Goal: Information Seeking & Learning: Learn about a topic

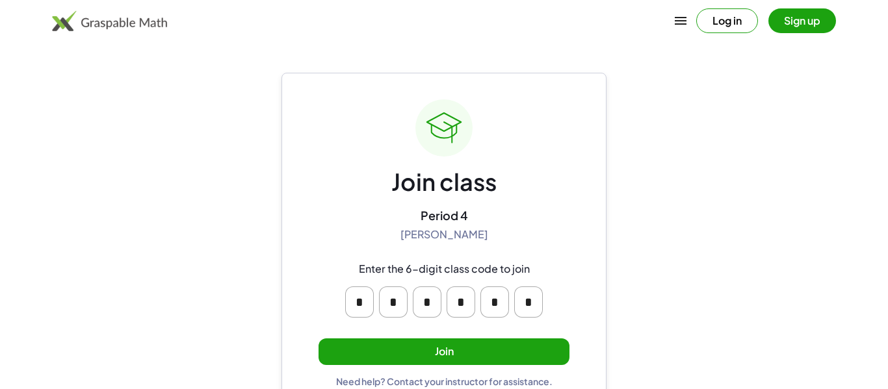
click at [474, 343] on button "Join" at bounding box center [444, 352] width 251 height 27
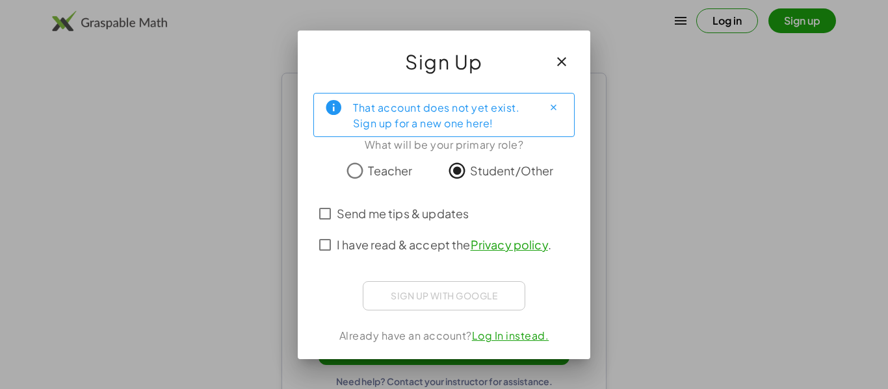
click at [417, 246] on span "I have read & accept the Privacy policy ." at bounding box center [444, 245] width 215 height 18
click at [410, 215] on span "Send me tips & updates" at bounding box center [403, 214] width 132 height 18
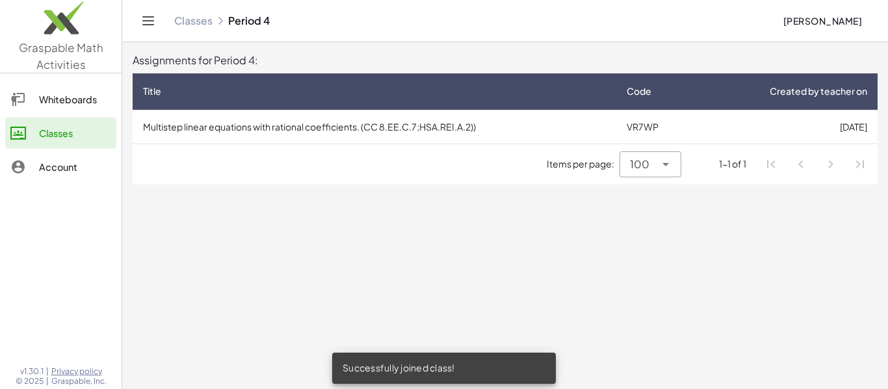
click at [646, 166] on span "100" at bounding box center [640, 165] width 20 height 16
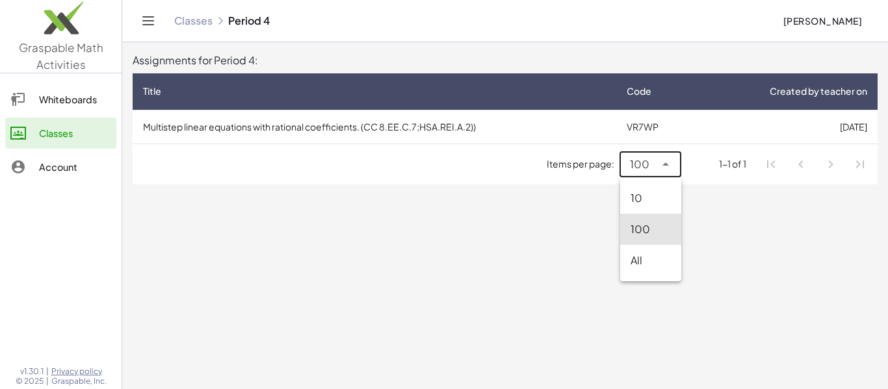
click at [653, 155] on div "100 ***" at bounding box center [637, 164] width 35 height 26
click at [27, 169] on div at bounding box center [24, 167] width 29 height 16
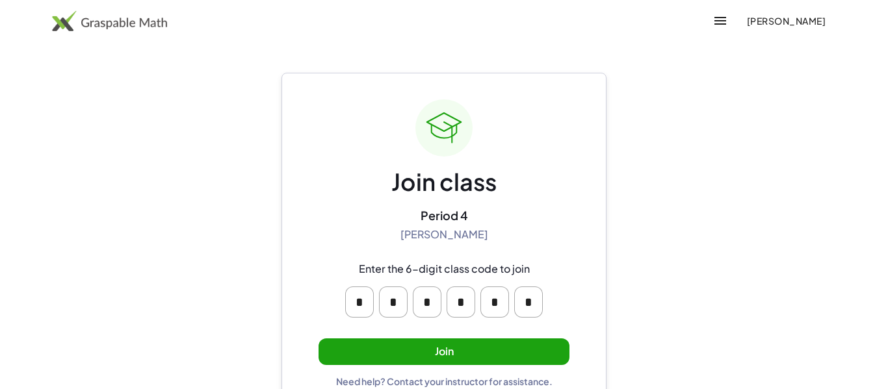
click at [426, 345] on button "Join" at bounding box center [444, 352] width 251 height 27
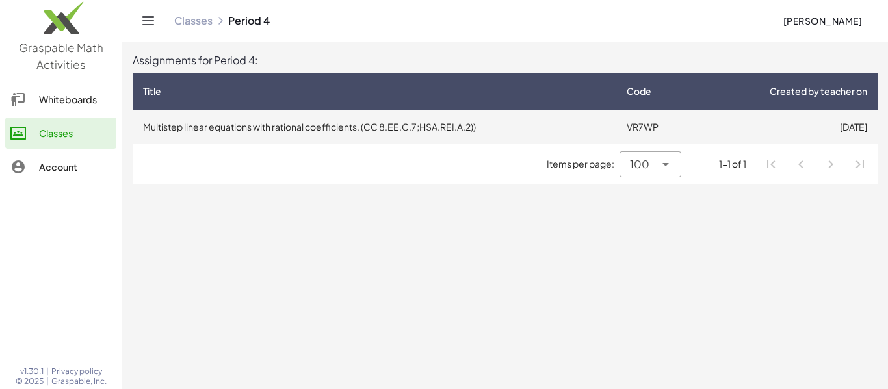
click at [593, 136] on td "Multistep linear equations with rational coefficients. (CC 8.EE.C.7;HSA.REI.A.2…" at bounding box center [375, 127] width 484 height 34
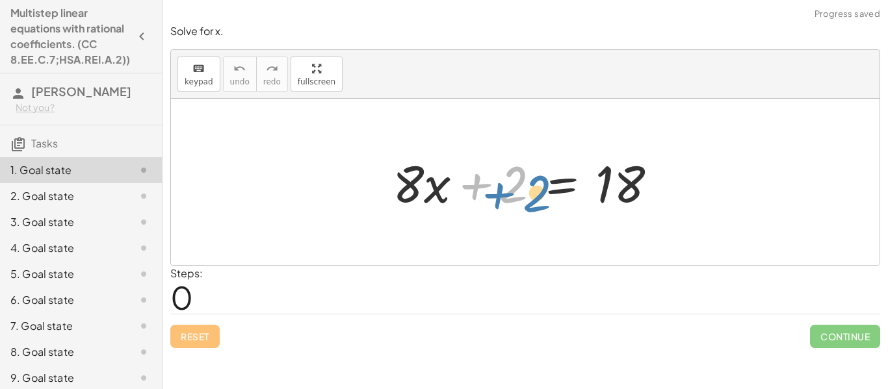
drag, startPoint x: 510, startPoint y: 172, endPoint x: 523, endPoint y: 176, distance: 13.4
click at [523, 176] on div at bounding box center [530, 182] width 288 height 67
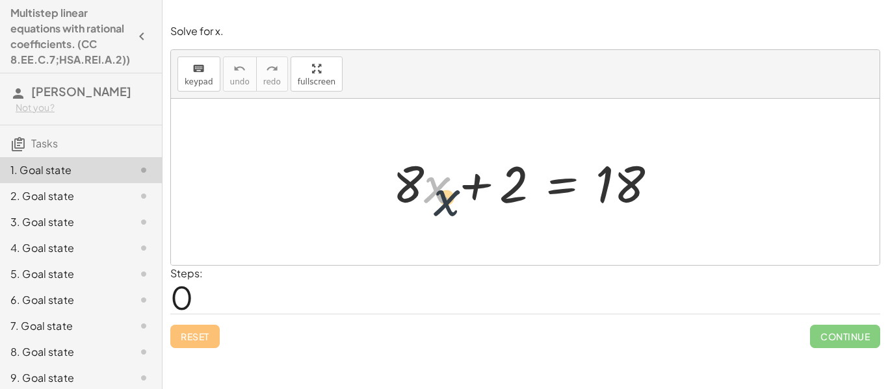
drag, startPoint x: 436, startPoint y: 182, endPoint x: 449, endPoint y: 199, distance: 20.9
click at [449, 199] on div at bounding box center [530, 182] width 288 height 67
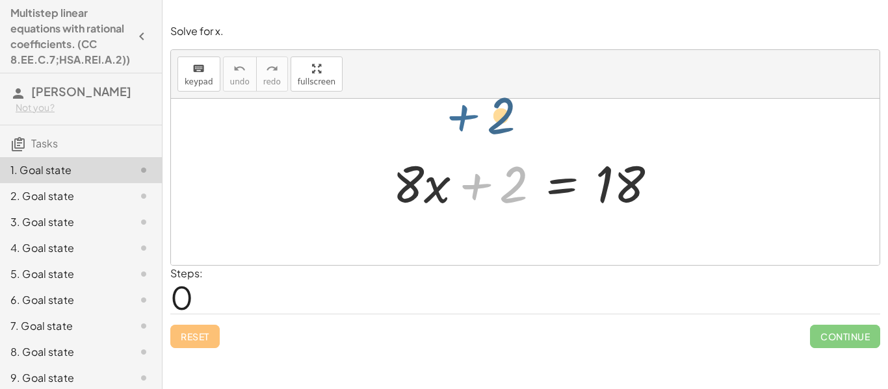
drag, startPoint x: 476, startPoint y: 187, endPoint x: 460, endPoint y: 118, distance: 70.0
click at [460, 118] on div "+ 2 + · 8 · x + 2 = 18" at bounding box center [525, 182] width 709 height 166
drag, startPoint x: 506, startPoint y: 179, endPoint x: 403, endPoint y: 293, distance: 152.8
click at [0, 0] on div "Solve for x. keyboard keypad undo undo redo redo fullscreen + 2 + · 8 · x + 2 =…" at bounding box center [0, 0] width 0 height 0
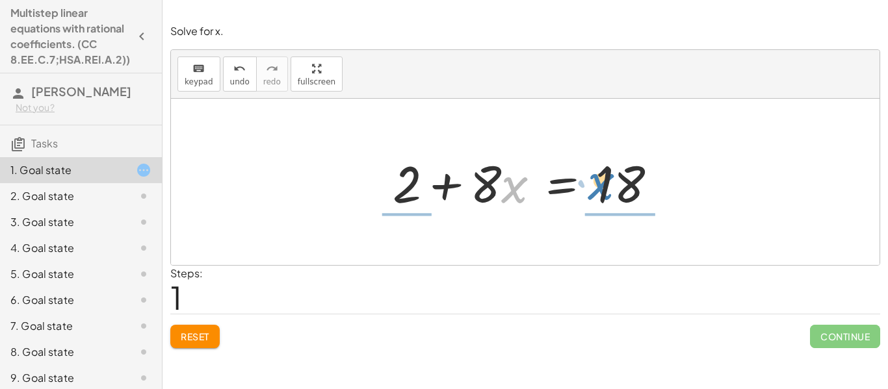
drag, startPoint x: 519, startPoint y: 196, endPoint x: 605, endPoint y: 192, distance: 85.9
click at [605, 192] on div at bounding box center [530, 182] width 288 height 67
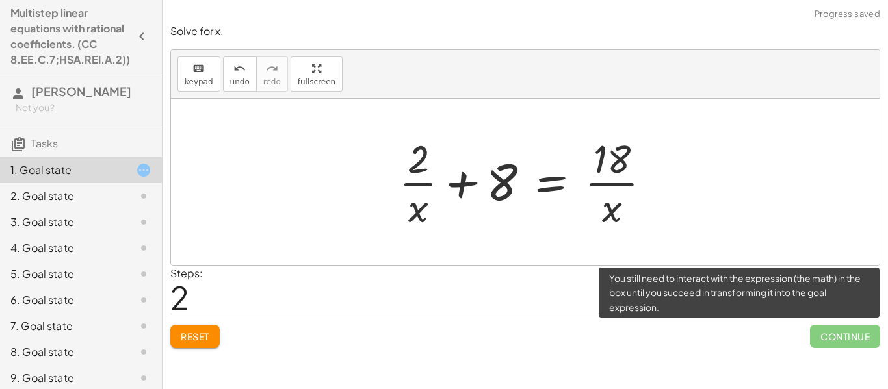
click at [843, 343] on span "Continue" at bounding box center [845, 336] width 70 height 23
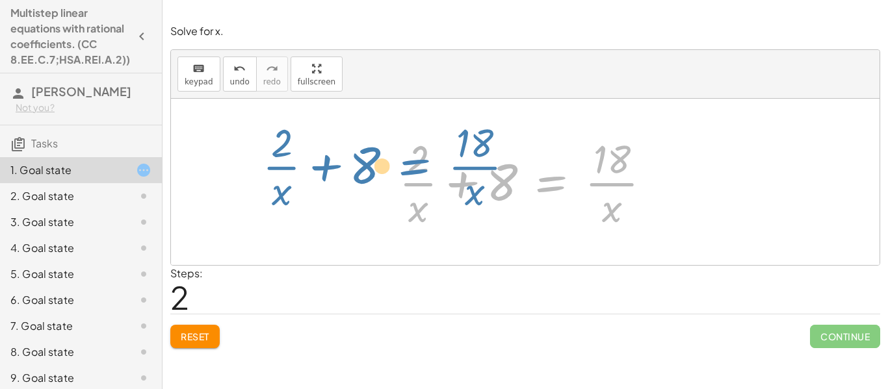
drag, startPoint x: 547, startPoint y: 182, endPoint x: 341, endPoint y: 144, distance: 210.3
click at [341, 144] on div "+ · 8 · x + 2 = 18 + 2 + · 8 · x = 18 + · 2 · x + 8 = · 18 · x + 8 + 2 = 18 · ·…" at bounding box center [525, 182] width 709 height 166
